Goal: Task Accomplishment & Management: Use online tool/utility

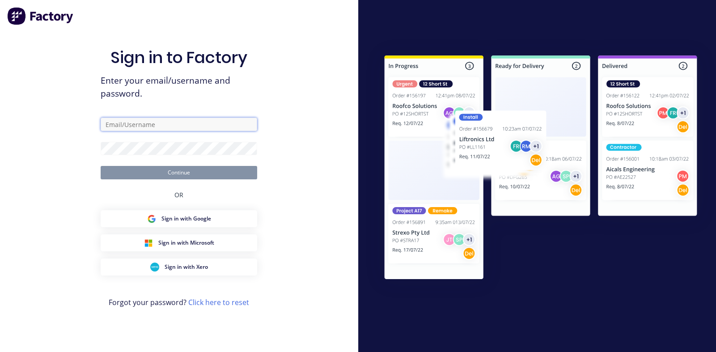
drag, startPoint x: 0, startPoint y: 0, endPoint x: 177, endPoint y: 124, distance: 216.2
click at [177, 124] on input "text" at bounding box center [179, 124] width 157 height 13
type input "[PERSON_NAME][EMAIL_ADDRESS][PERSON_NAME][DOMAIN_NAME]"
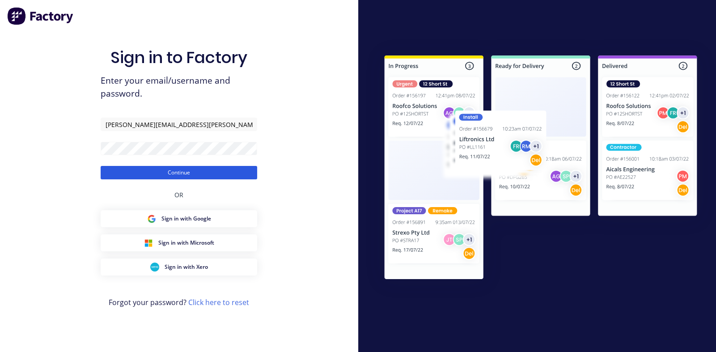
click at [174, 173] on button "Continue" at bounding box center [179, 172] width 157 height 13
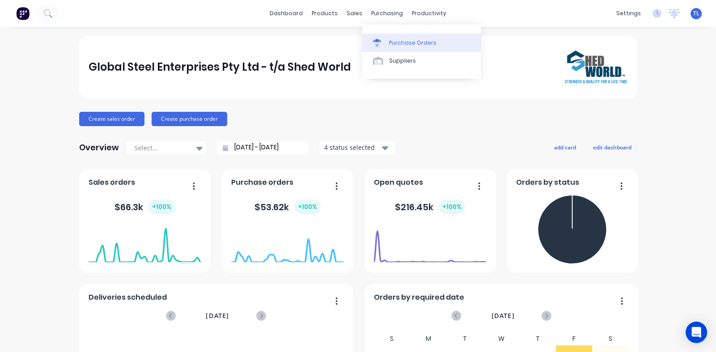
click at [400, 42] on div "Purchase Orders" at bounding box center [412, 43] width 47 height 8
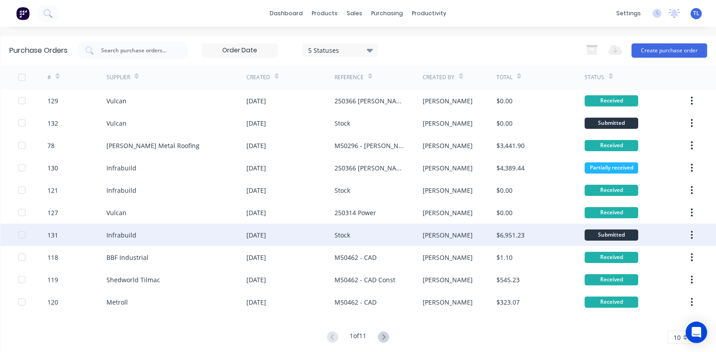
click at [149, 237] on div "Infrabuild" at bounding box center [176, 235] width 140 height 22
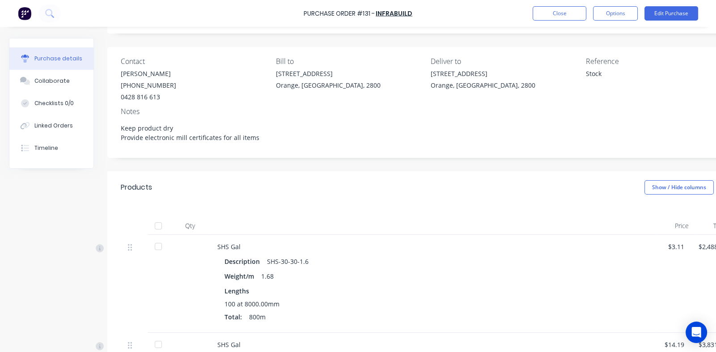
scroll to position [134, 0]
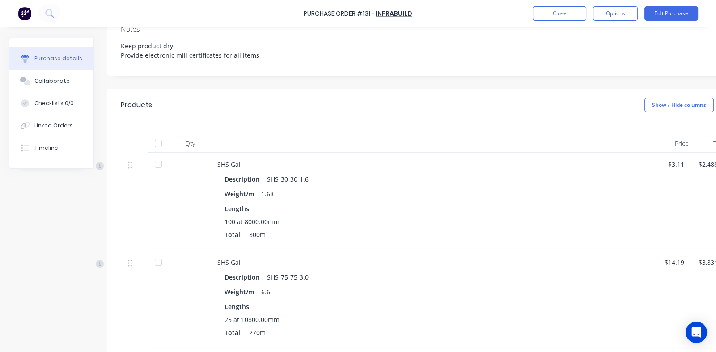
click at [159, 262] on div at bounding box center [158, 262] width 18 height 18
click at [56, 81] on div "Collaborate" at bounding box center [51, 81] width 35 height 8
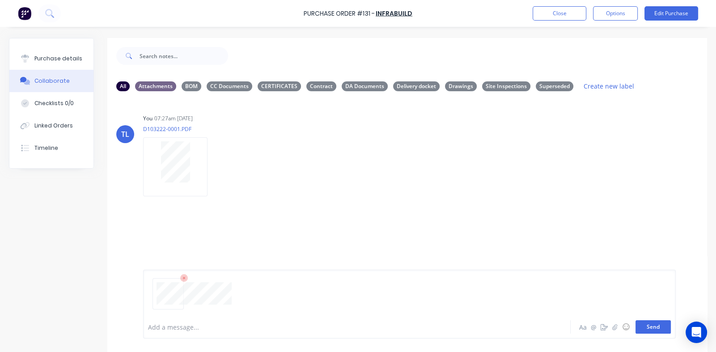
click at [646, 327] on button "Send" at bounding box center [653, 326] width 35 height 13
click at [277, 260] on icon "button" at bounding box center [277, 261] width 2 height 8
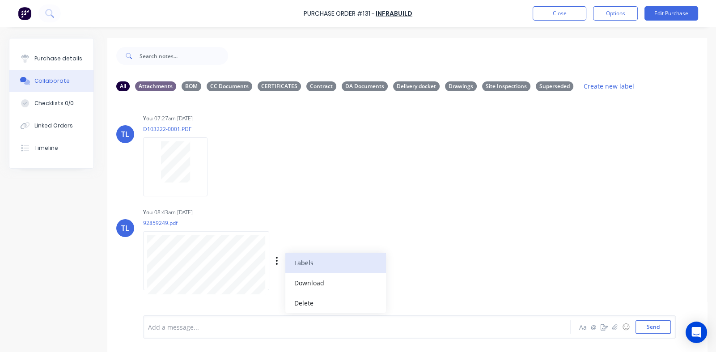
click at [304, 261] on button "Labels" at bounding box center [335, 263] width 101 height 20
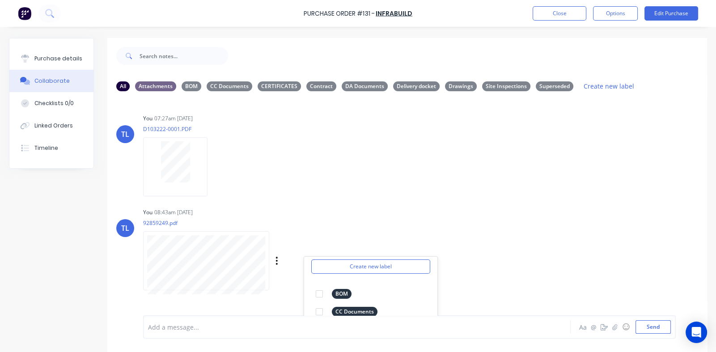
scroll to position [134, 0]
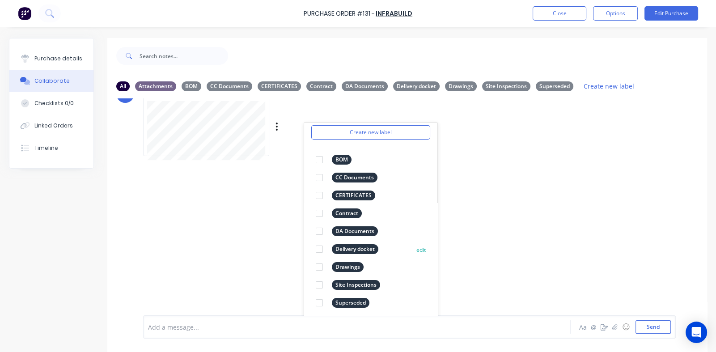
click at [321, 250] on div at bounding box center [319, 249] width 18 height 18
click at [515, 212] on div "TL You 07:27am [DATE] D103222-0001.PDF Labels Download Delete TL You 08:43am [D…" at bounding box center [407, 206] width 600 height 217
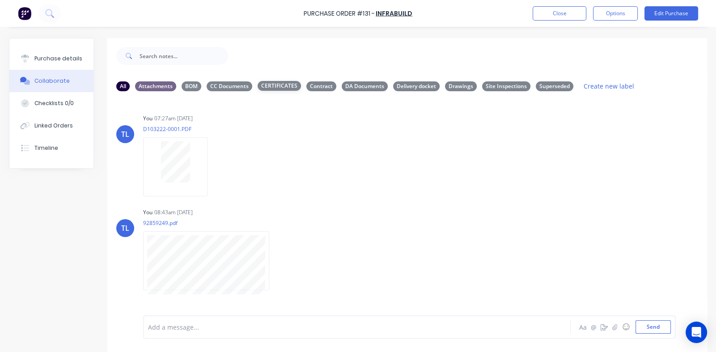
click at [276, 86] on div "CERTIFICATES" at bounding box center [279, 86] width 43 height 10
click at [418, 85] on div "Delivery docket" at bounding box center [416, 86] width 47 height 10
click at [289, 86] on div "CERTIFICATES" at bounding box center [279, 86] width 43 height 10
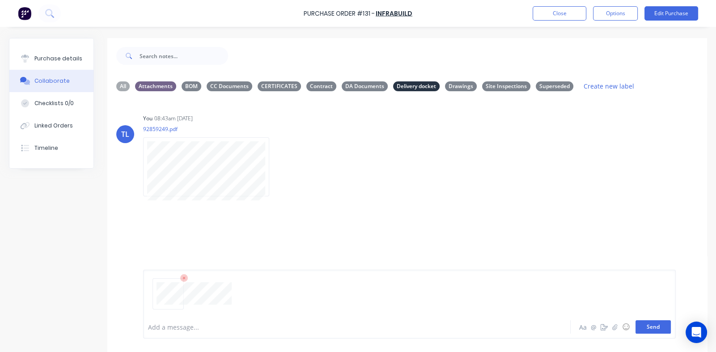
click at [650, 326] on button "Send" at bounding box center [653, 326] width 35 height 13
click at [120, 83] on div "All" at bounding box center [122, 86] width 13 height 10
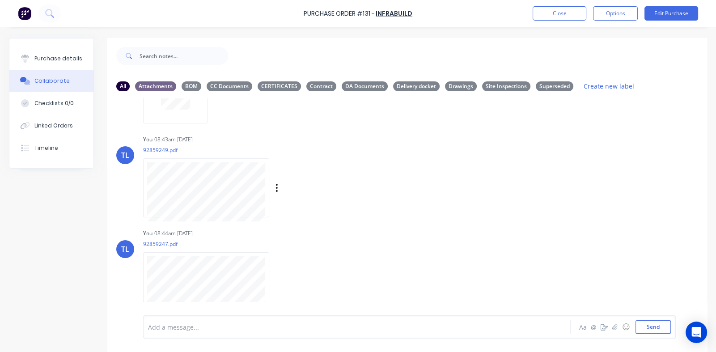
scroll to position [22, 0]
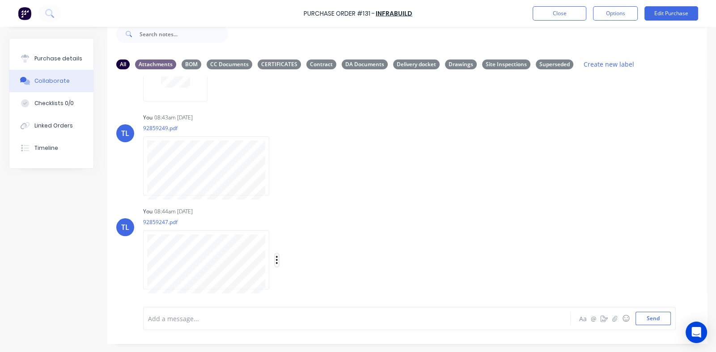
click at [276, 259] on icon "button" at bounding box center [277, 260] width 2 height 8
click at [309, 241] on button "Labels" at bounding box center [335, 241] width 101 height 20
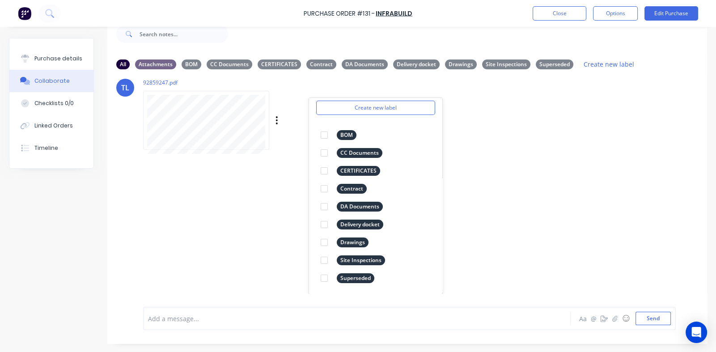
scroll to position [213, 0]
click at [325, 223] on div at bounding box center [324, 224] width 18 height 18
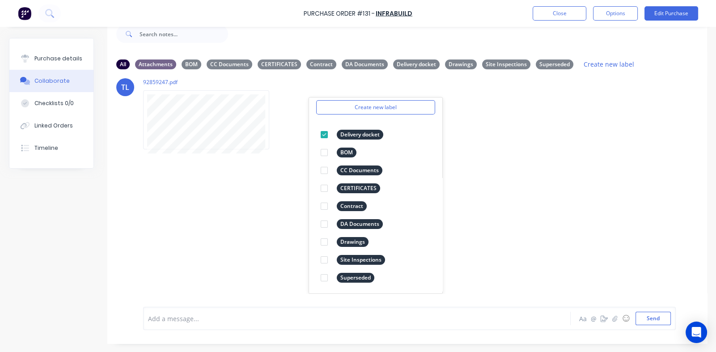
click at [559, 167] on div "TL You 07:27am [DATE] D103222-0001.PDF Labels Download Delete TL You 08:43am [D…" at bounding box center [407, 184] width 600 height 217
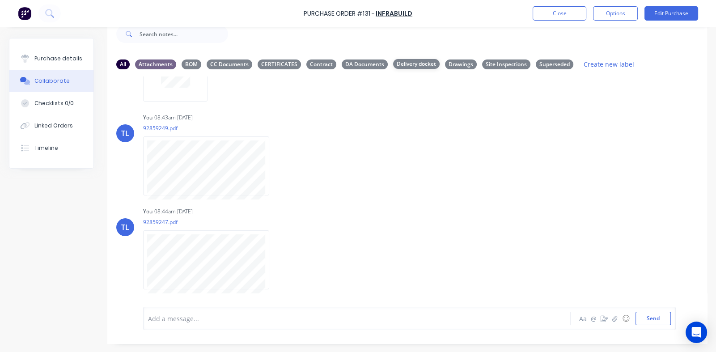
click at [404, 67] on div "Delivery docket" at bounding box center [416, 64] width 47 height 10
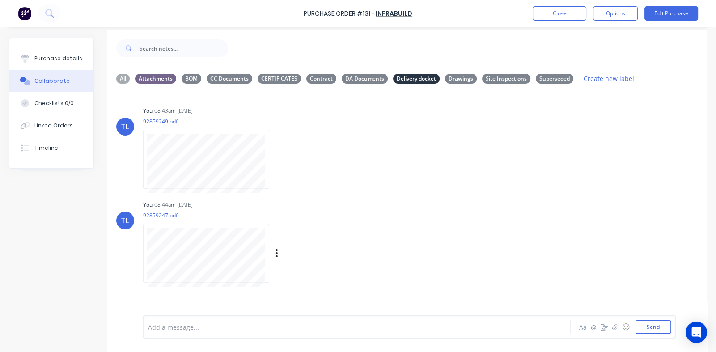
scroll to position [0, 0]
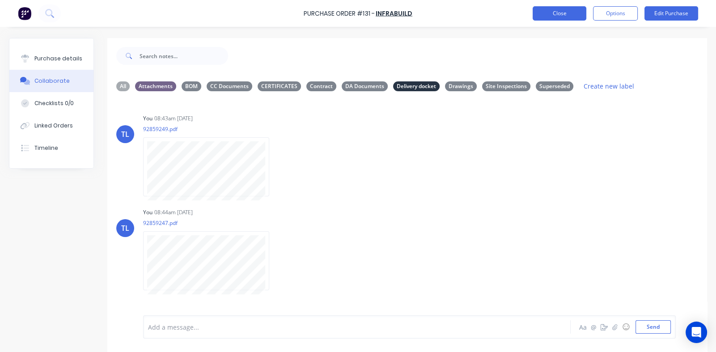
click at [559, 14] on button "Close" at bounding box center [560, 13] width 54 height 14
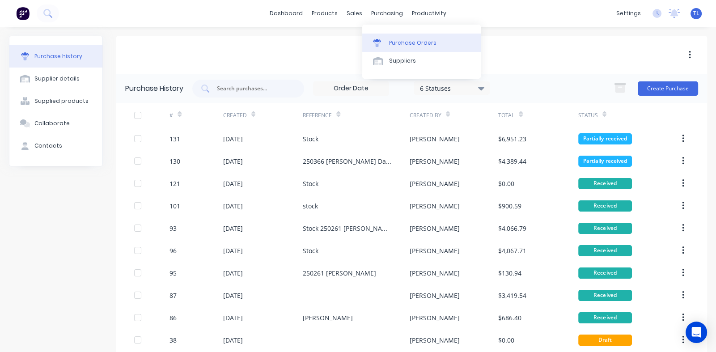
click at [401, 38] on link "Purchase Orders" at bounding box center [421, 43] width 119 height 18
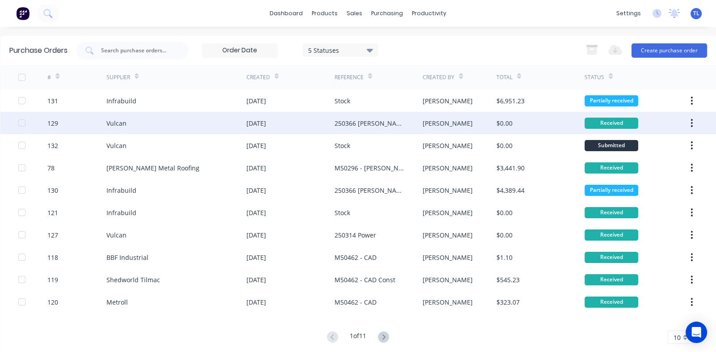
click at [255, 123] on div "[DATE]" at bounding box center [256, 123] width 20 height 9
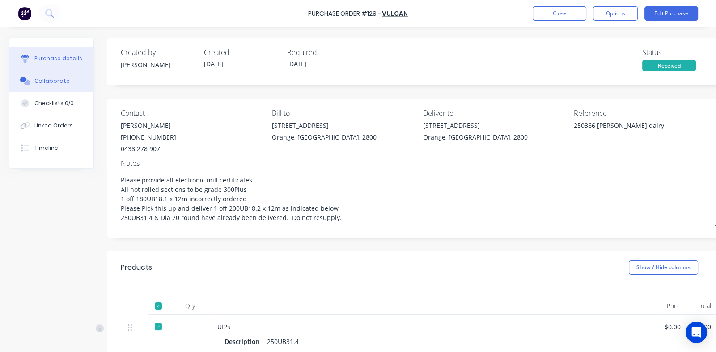
click at [59, 81] on div "Collaborate" at bounding box center [51, 81] width 35 height 8
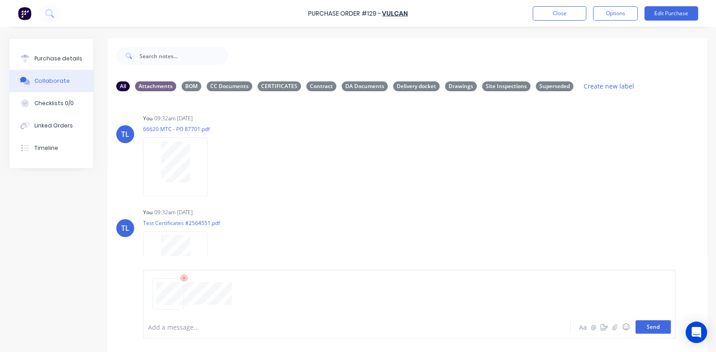
click at [642, 327] on button "Send" at bounding box center [653, 326] width 35 height 13
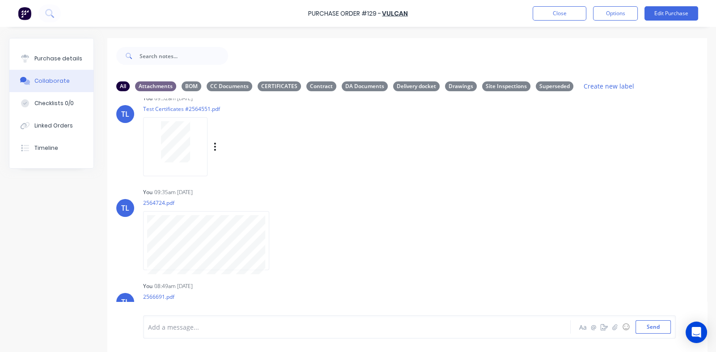
scroll to position [166, 0]
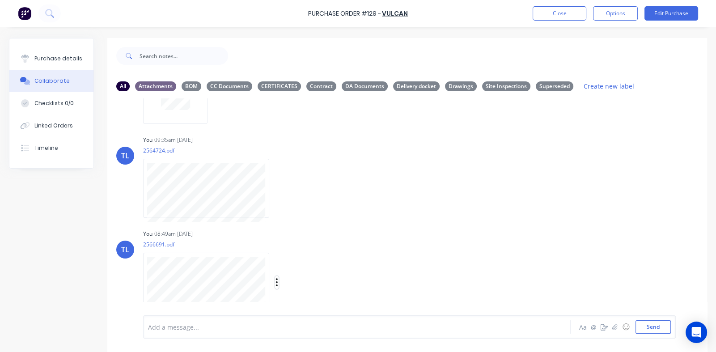
click at [277, 283] on icon "button" at bounding box center [277, 282] width 3 height 10
click at [317, 259] on button "Labels" at bounding box center [335, 263] width 101 height 20
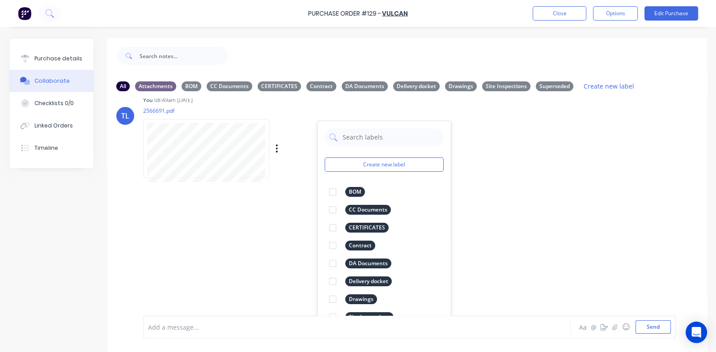
scroll to position [302, 0]
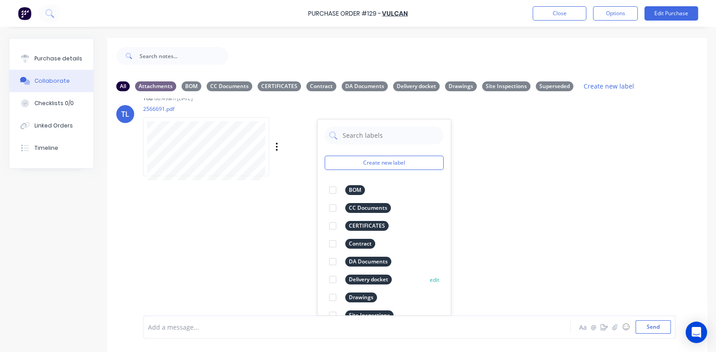
click at [333, 280] on div at bounding box center [333, 280] width 18 height 18
click at [559, 199] on div "TL You 09:32am [DATE] 66620 MTC - PO 87701.pdf Labels Download Delete TL You 09…" at bounding box center [407, 206] width 600 height 217
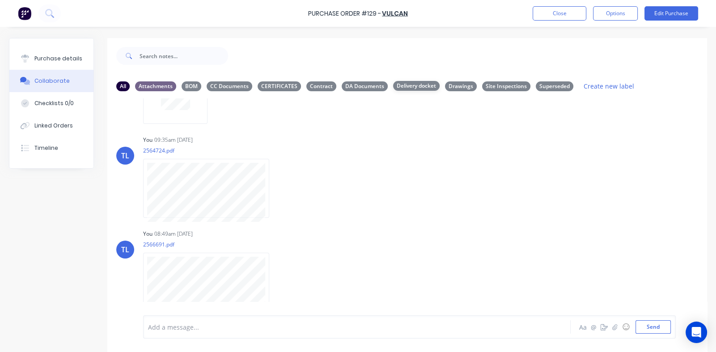
click at [407, 85] on div "Delivery docket" at bounding box center [416, 86] width 47 height 10
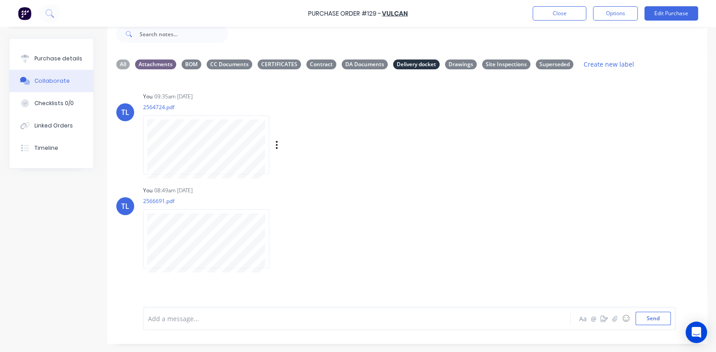
scroll to position [0, 0]
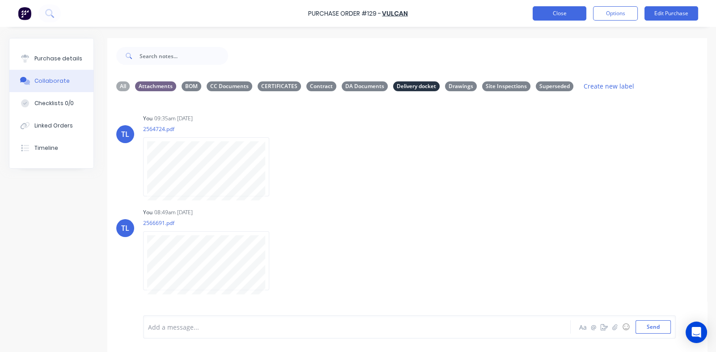
click at [570, 6] on button "Close" at bounding box center [560, 13] width 54 height 14
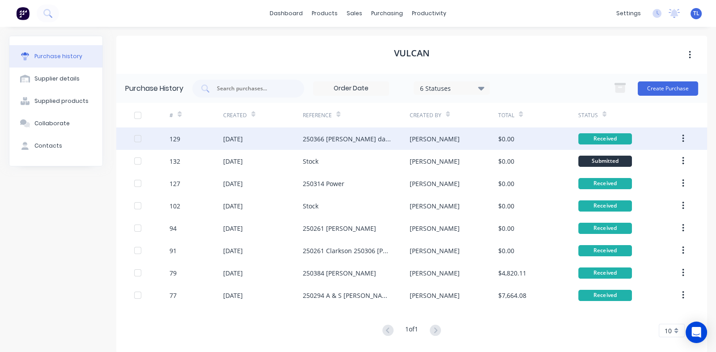
click at [324, 133] on div "250366 [PERSON_NAME] dairy" at bounding box center [356, 138] width 106 height 22
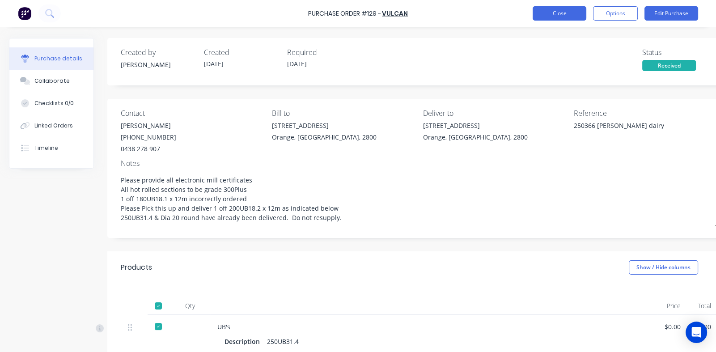
click at [553, 15] on button "Close" at bounding box center [560, 13] width 54 height 14
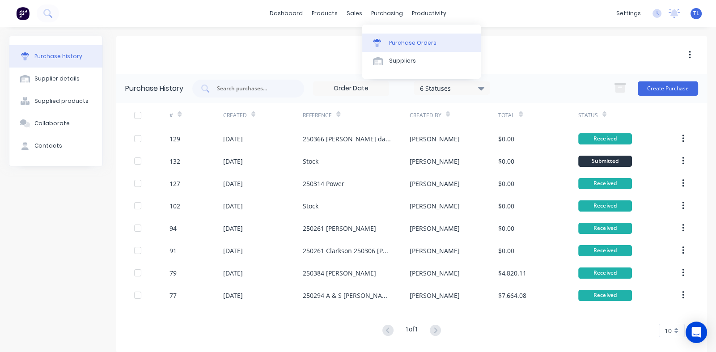
click at [401, 42] on div "Purchase Orders" at bounding box center [412, 43] width 47 height 8
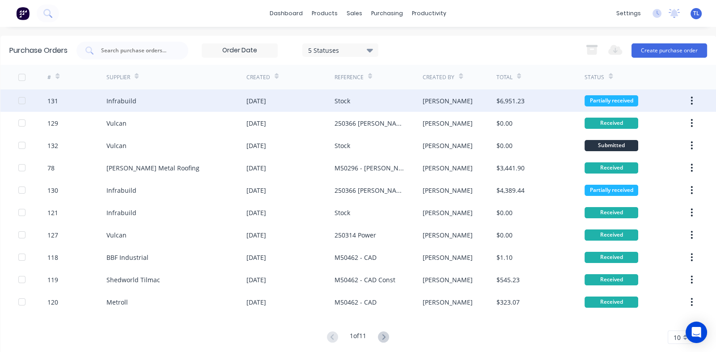
click at [376, 102] on div "Stock" at bounding box center [379, 100] width 88 height 22
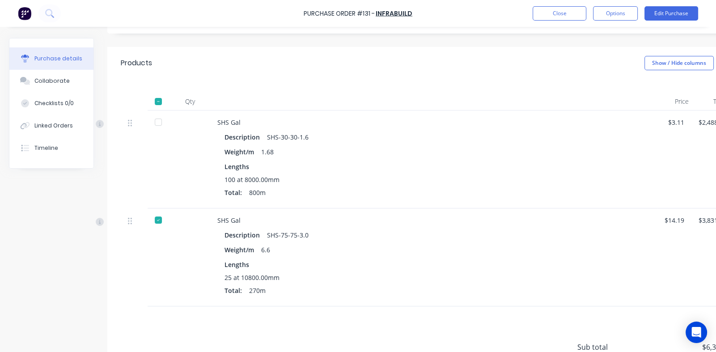
scroll to position [178, 0]
click at [157, 121] on div at bounding box center [158, 120] width 18 height 18
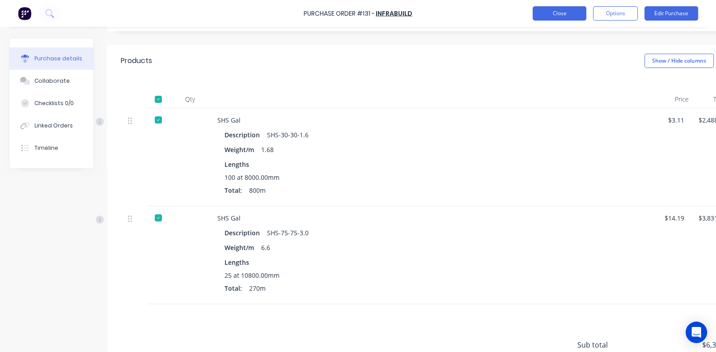
click at [567, 12] on button "Close" at bounding box center [560, 13] width 54 height 14
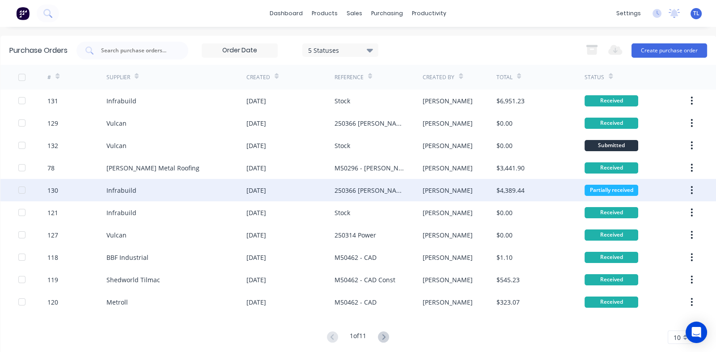
click at [307, 190] on div "[DATE]" at bounding box center [290, 190] width 88 height 22
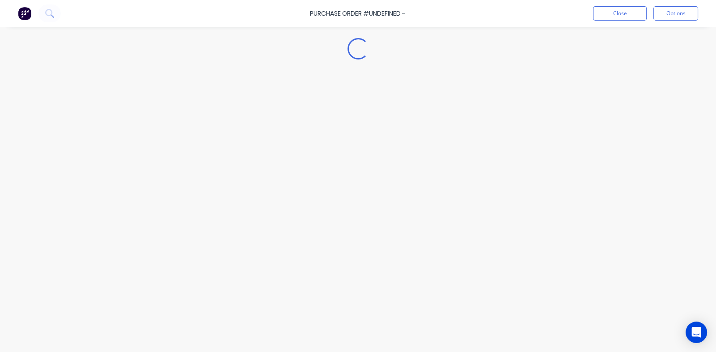
type textarea "x"
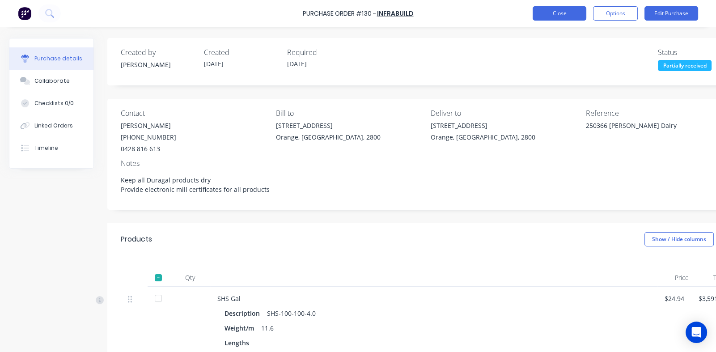
click at [562, 14] on button "Close" at bounding box center [560, 13] width 54 height 14
